Goal: Task Accomplishment & Management: Manage account settings

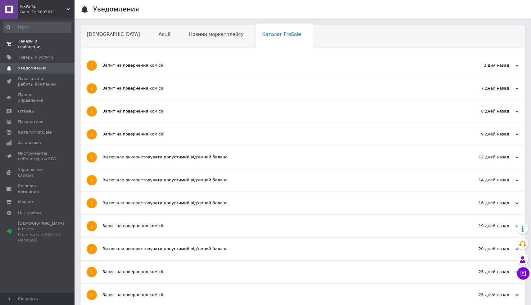
click at [38, 40] on span "Заказы и сообщения" at bounding box center [37, 43] width 39 height 11
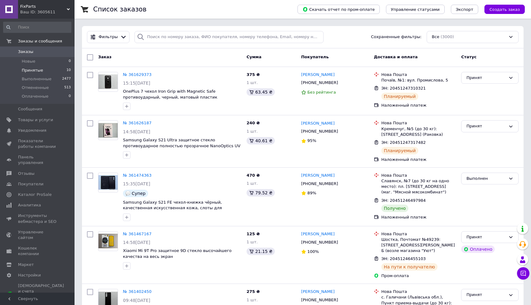
click at [35, 71] on span "Принятые" at bounding box center [32, 71] width 21 height 6
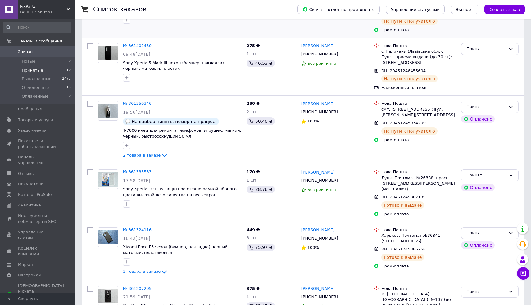
scroll to position [361, 0]
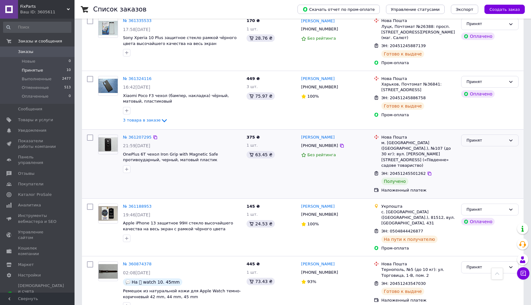
click at [494, 144] on div "Принят" at bounding box center [489, 141] width 57 height 12
click at [485, 153] on li "Выполнен" at bounding box center [489, 153] width 57 height 11
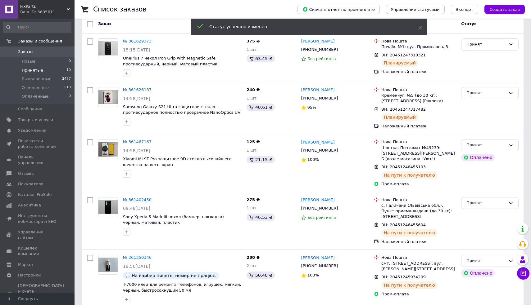
scroll to position [0, 0]
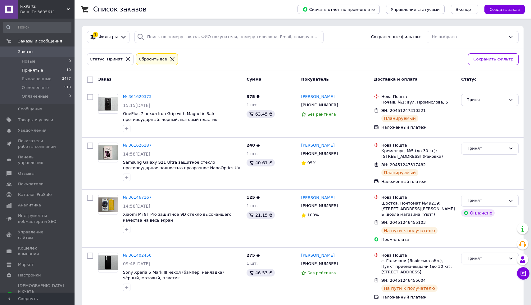
click at [54, 71] on li "Принятые 10" at bounding box center [37, 70] width 74 height 9
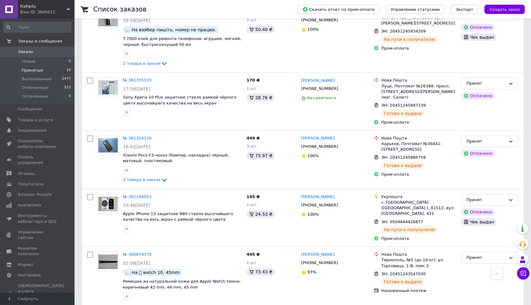
scroll to position [303, 0]
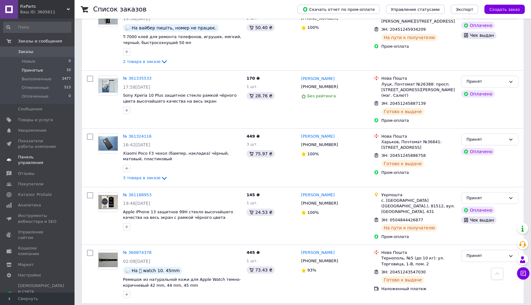
click at [55, 162] on link "Панель управления" at bounding box center [37, 160] width 74 height 16
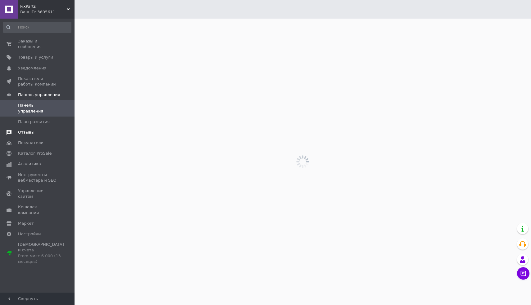
click at [33, 130] on span "Отзывы" at bounding box center [26, 133] width 16 height 6
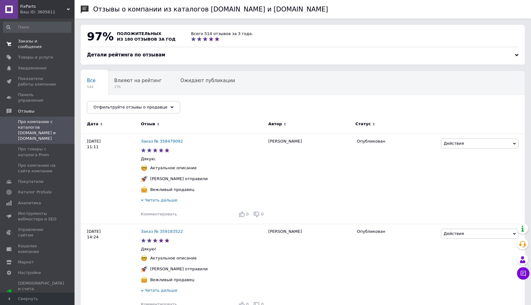
click at [31, 46] on span "Заказы и сообщения" at bounding box center [37, 43] width 39 height 11
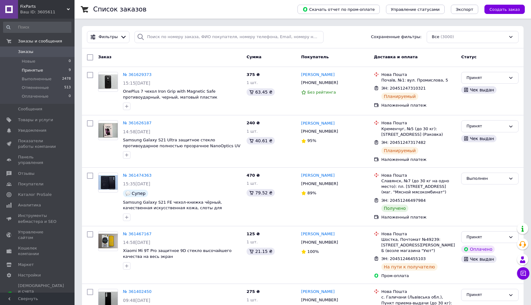
click at [36, 72] on span "Принятые" at bounding box center [32, 71] width 21 height 6
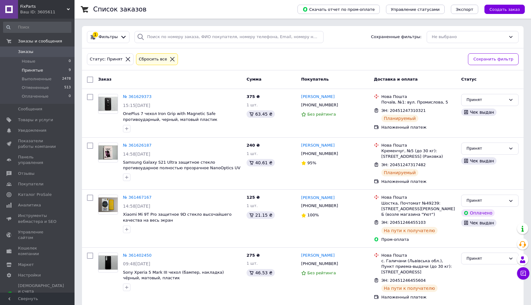
scroll to position [303, 0]
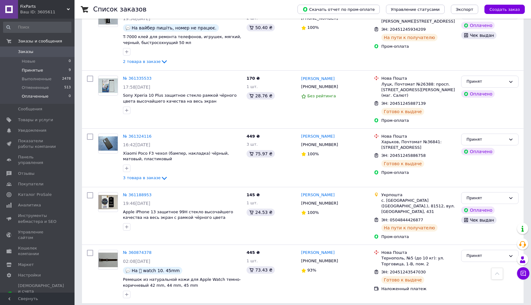
click at [39, 101] on li "Оплаченные 0" at bounding box center [37, 98] width 74 height 12
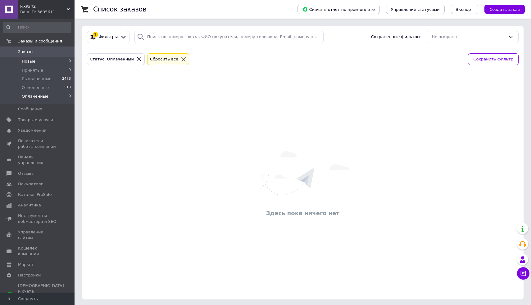
click at [38, 62] on li "Новые 0" at bounding box center [37, 61] width 74 height 9
click at [37, 71] on span "Принятые" at bounding box center [32, 71] width 21 height 6
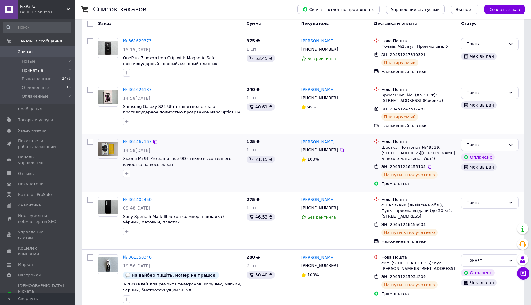
scroll to position [303, 0]
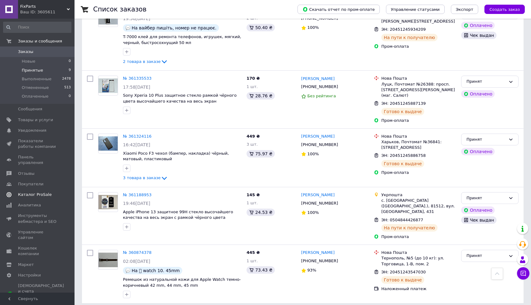
click at [43, 192] on span "Каталог ProSale" at bounding box center [35, 195] width 34 height 6
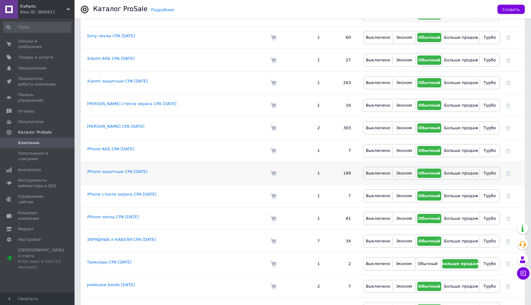
scroll to position [577, 0]
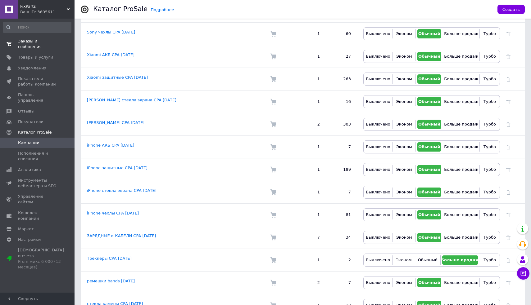
click at [46, 48] on span "Заказы и сообщения" at bounding box center [37, 43] width 39 height 11
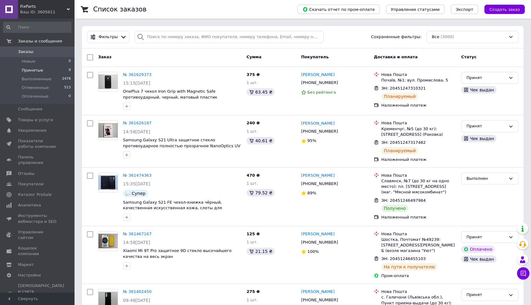
click at [45, 70] on li "Принятые 9" at bounding box center [37, 70] width 74 height 9
